Goal: Answer question/provide support: Answer question/provide support

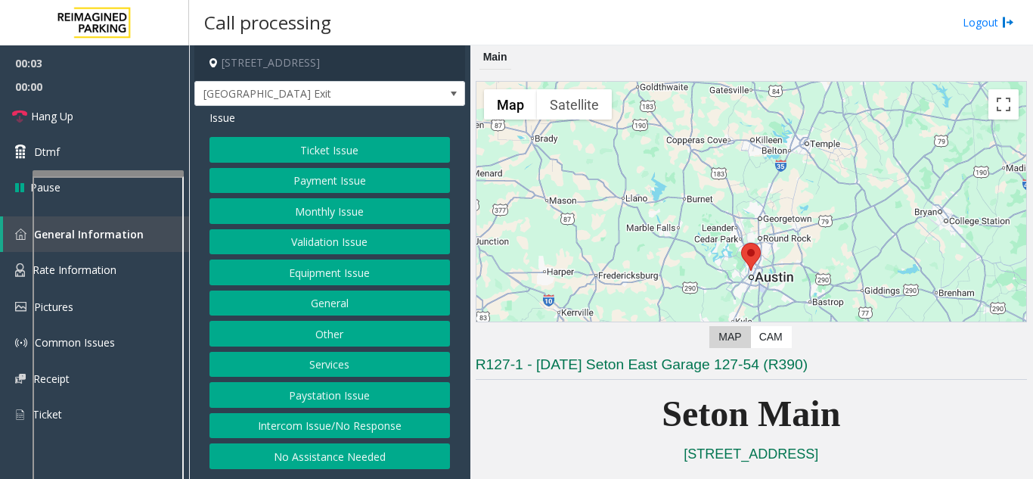
click at [387, 262] on button "Equipment Issue" at bounding box center [330, 272] width 241 height 26
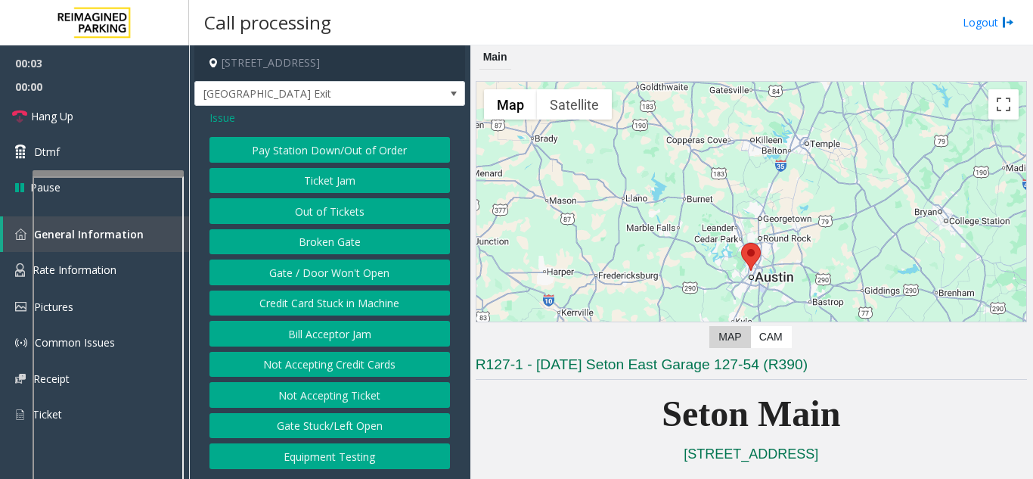
click at [387, 270] on button "Gate / Door Won't Open" at bounding box center [330, 272] width 241 height 26
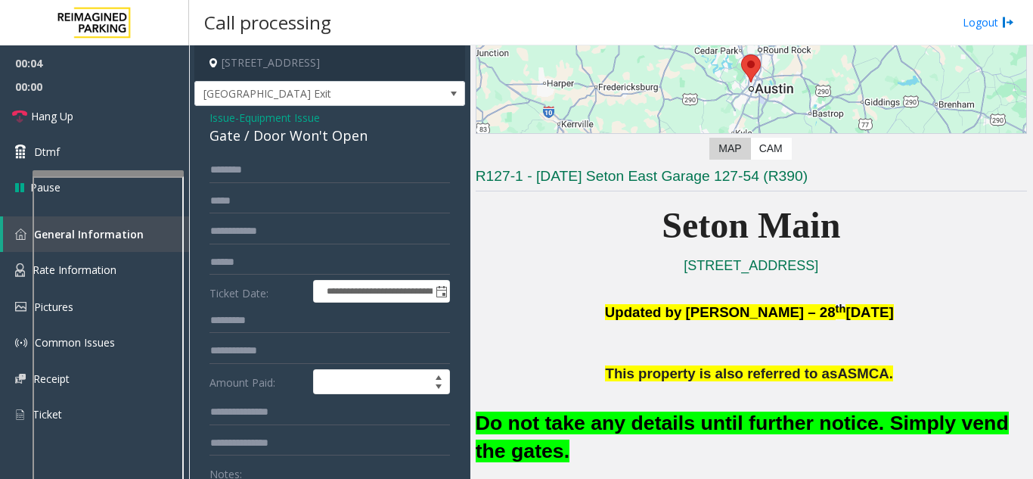
scroll to position [303, 0]
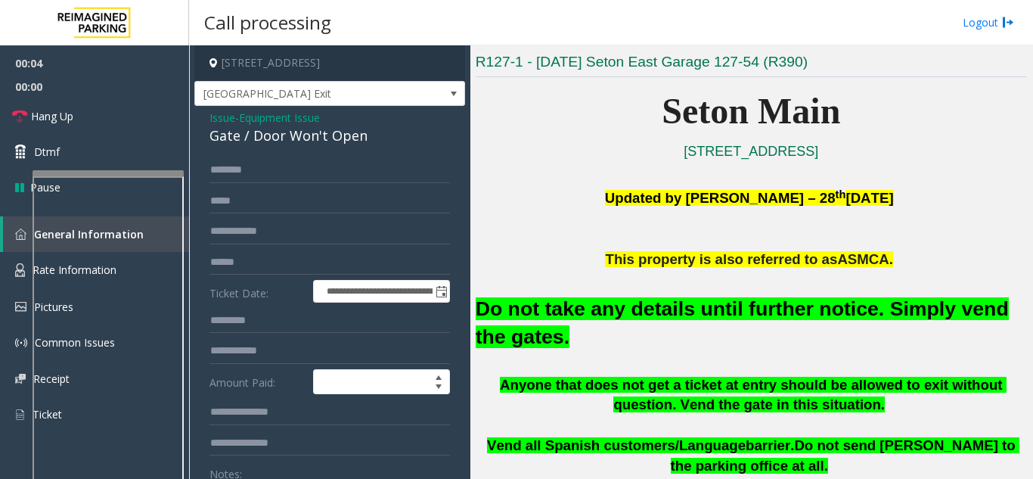
click at [623, 300] on font "Do not take any details until further notice. Simply vend the gates." at bounding box center [742, 322] width 533 height 51
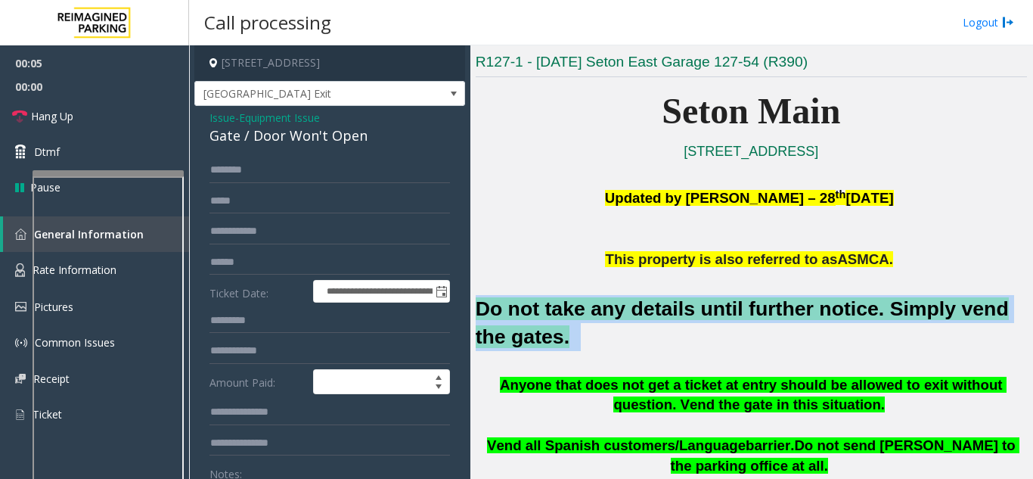
click at [623, 300] on font "Do not take any details until further notice. Simply vend the gates." at bounding box center [742, 322] width 533 height 51
copy h2 "Do not take any details until further notice. Simply vend the gates."
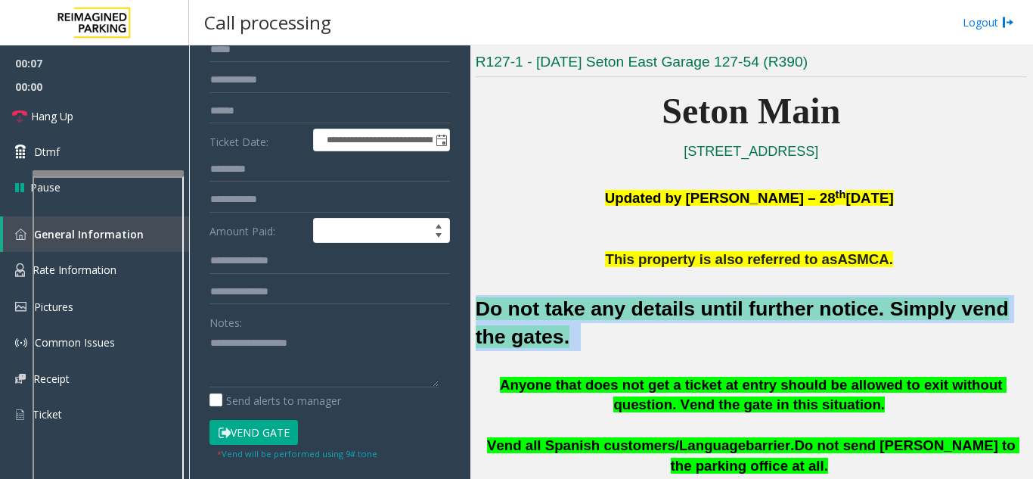
scroll to position [227, 0]
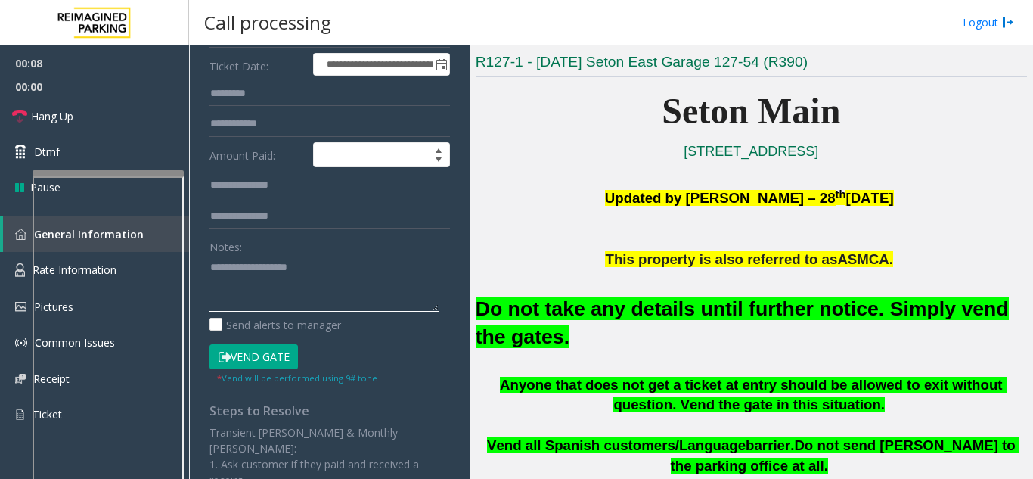
drag, startPoint x: 271, startPoint y: 312, endPoint x: 243, endPoint y: 288, distance: 37.0
click at [243, 288] on textarea at bounding box center [324, 283] width 229 height 57
paste textarea "**********"
type textarea "**********"
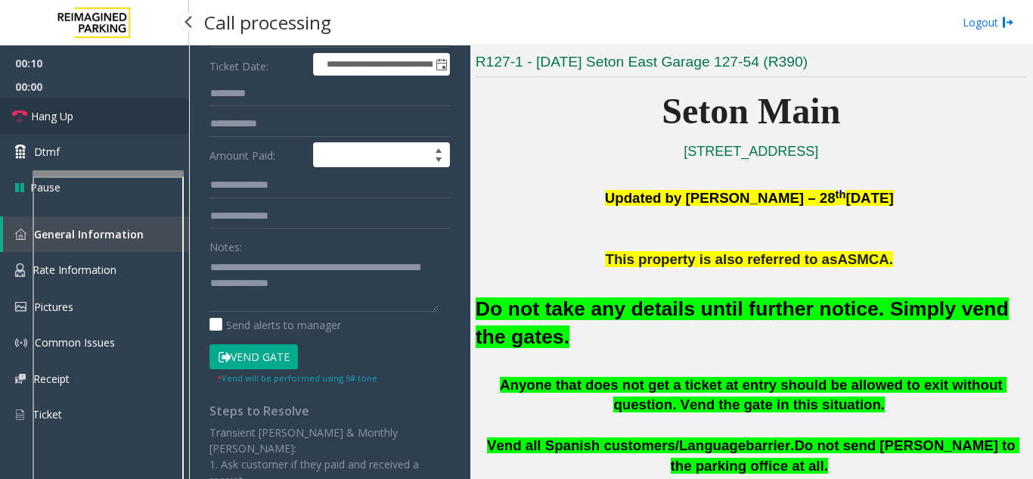
click at [70, 119] on span "Hang Up" at bounding box center [52, 116] width 42 height 16
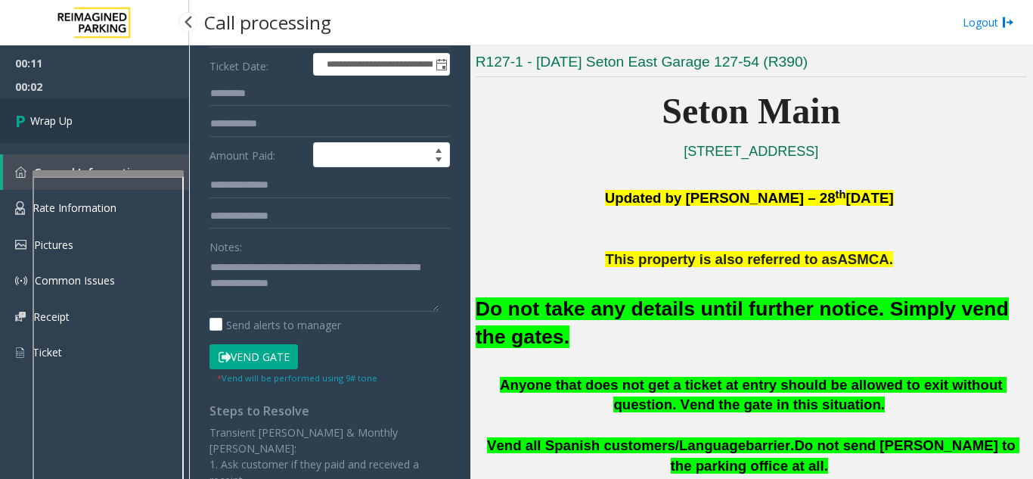
click at [70, 119] on span "Wrap Up" at bounding box center [51, 121] width 42 height 16
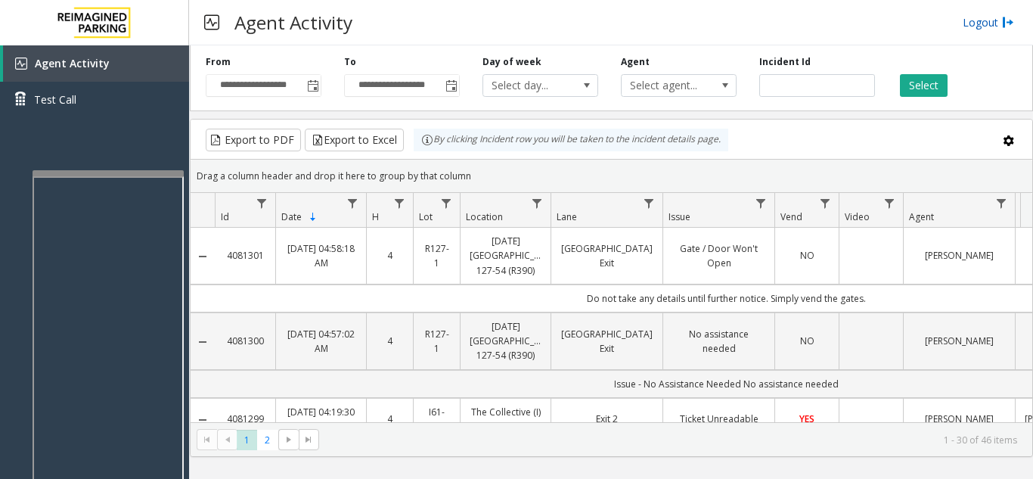
click at [971, 25] on link "Logout" at bounding box center [988, 22] width 51 height 16
